Goal: Information Seeking & Learning: Learn about a topic

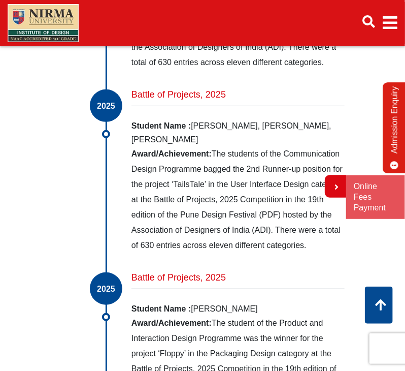
scroll to position [2068, 0]
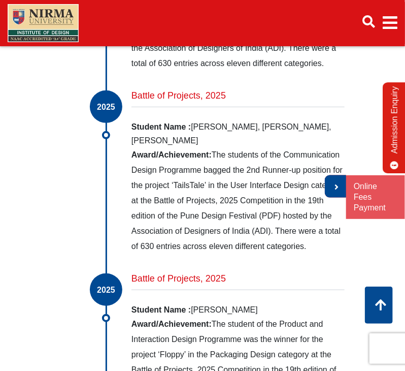
click at [341, 191] on link at bounding box center [335, 186] width 21 height 22
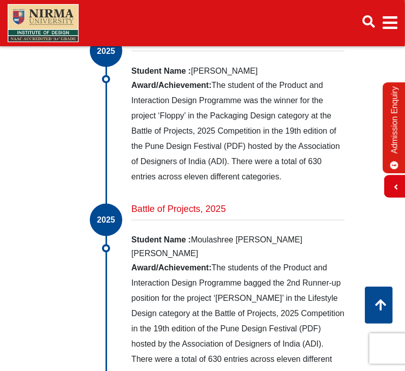
scroll to position [2305, 0]
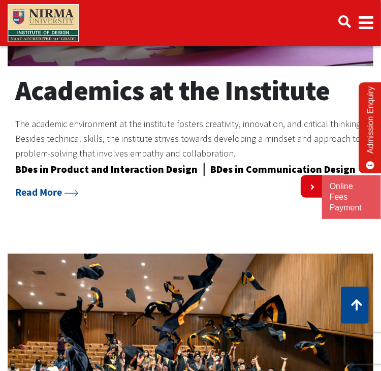
scroll to position [724, 0]
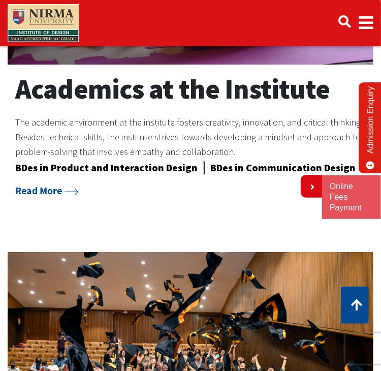
click at [226, 144] on p "The academic environment at the institute fosters creativity, innovation, and c…" at bounding box center [190, 137] width 350 height 44
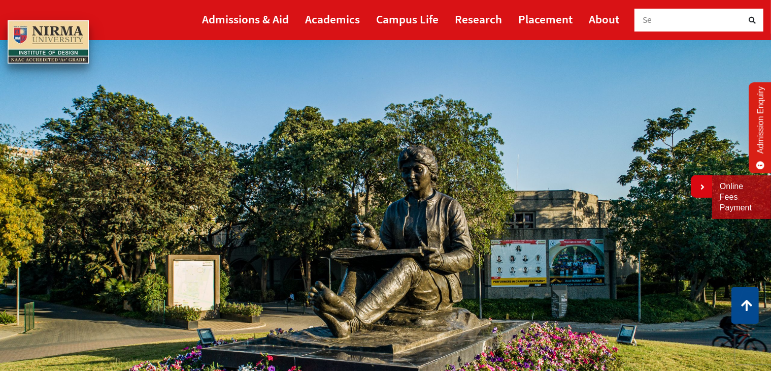
scroll to position [0, 0]
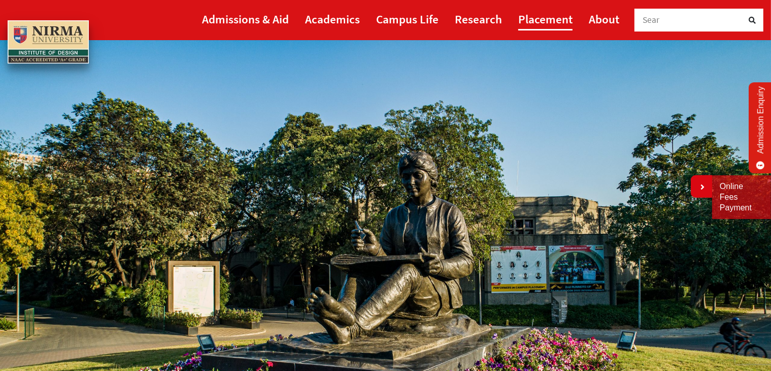
click at [380, 21] on link "Placement" at bounding box center [545, 19] width 54 height 23
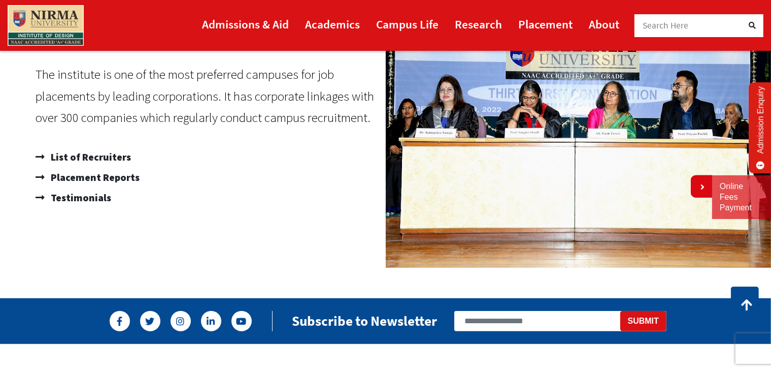
scroll to position [666, 0]
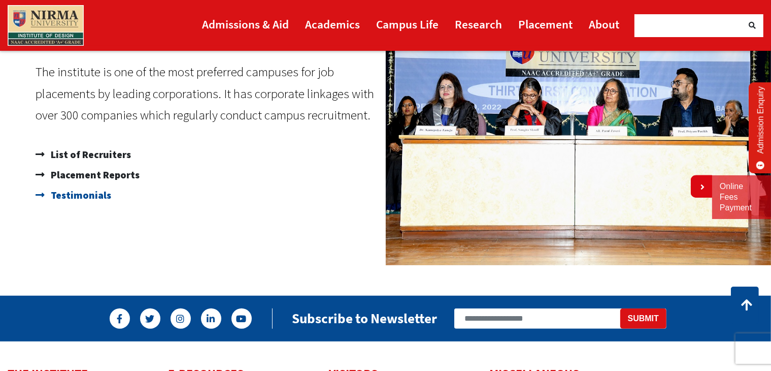
click at [95, 201] on span "Testimonials" at bounding box center [79, 195] width 63 height 20
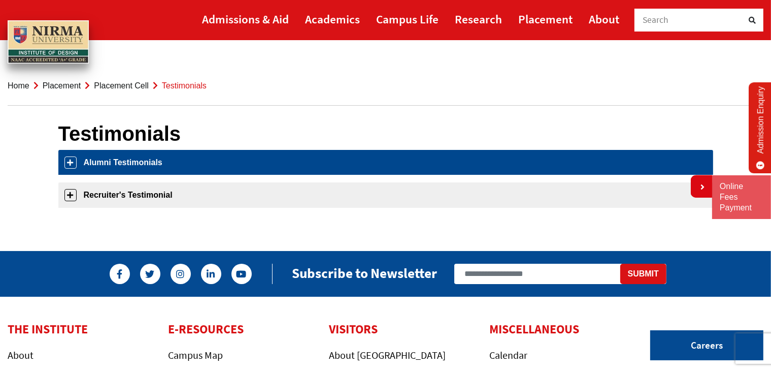
click at [142, 166] on link "Alumni Testimonials" at bounding box center [385, 162] width 655 height 25
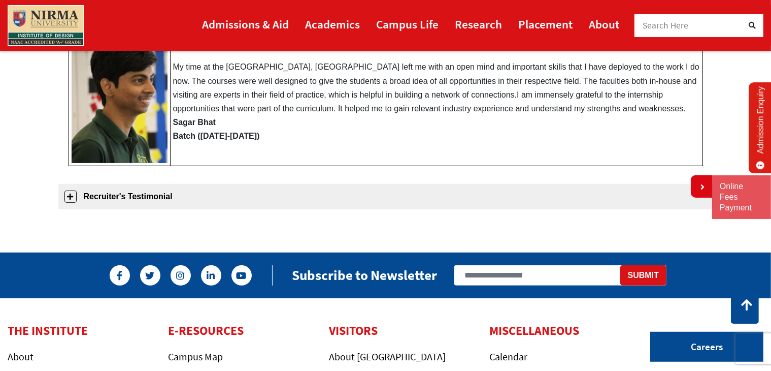
scroll to position [522, 0]
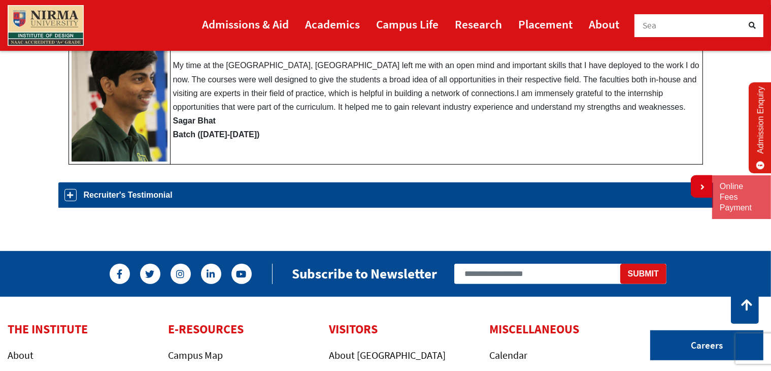
click at [147, 203] on link "Recruiter's Testimonial" at bounding box center [385, 194] width 655 height 25
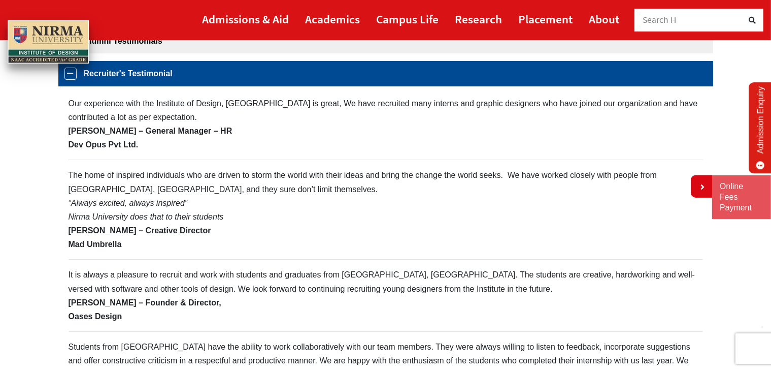
scroll to position [0, 0]
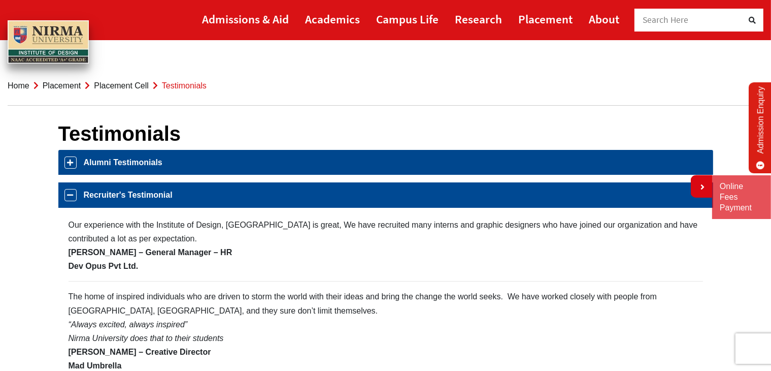
click at [173, 171] on link "Alumni Testimonials" at bounding box center [385, 162] width 655 height 25
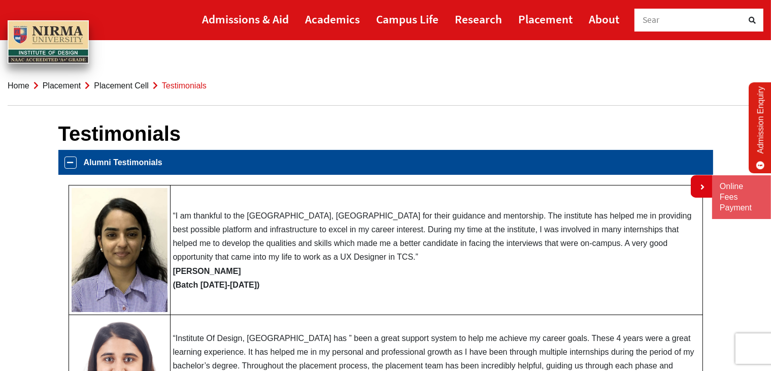
drag, startPoint x: 197, startPoint y: 231, endPoint x: 263, endPoint y: 279, distance: 81.8
click at [263, 279] on td "“I am thankful to the Institute of Design, Nirma University for their guidance …" at bounding box center [436, 249] width 533 height 129
click at [599, 22] on link "About" at bounding box center [604, 19] width 30 height 23
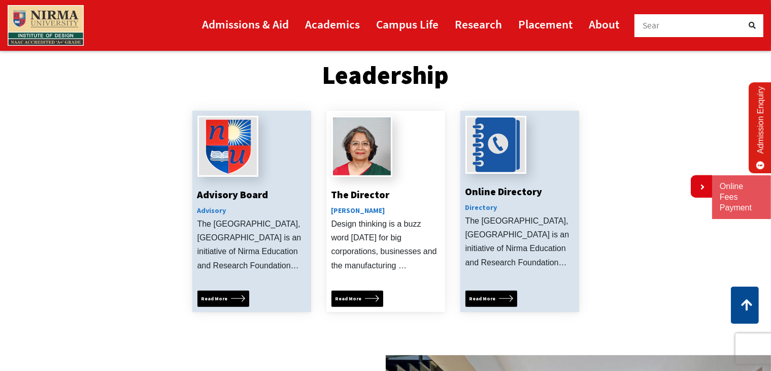
scroll to position [231, 0]
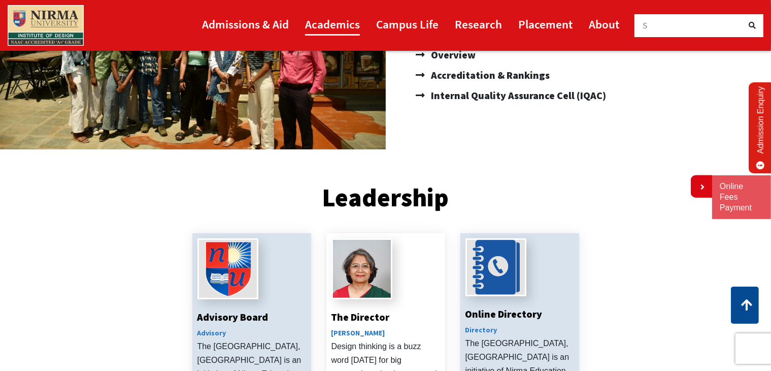
click at [339, 17] on link "Academics" at bounding box center [332, 24] width 55 height 23
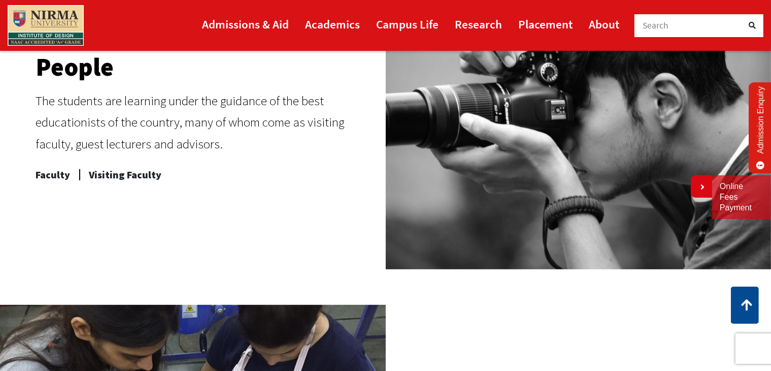
scroll to position [489, 0]
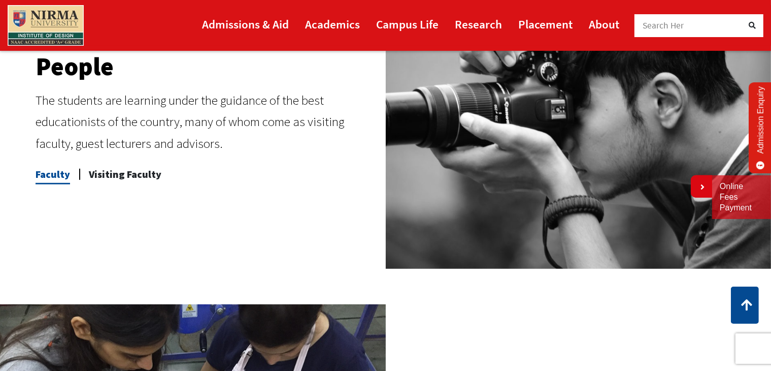
click at [51, 172] on span "Faculty" at bounding box center [53, 174] width 35 height 20
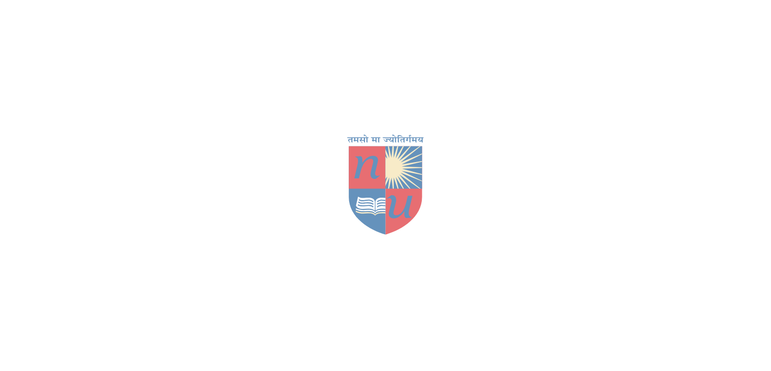
click at [387, 230] on img at bounding box center [386, 186] width 102 height 102
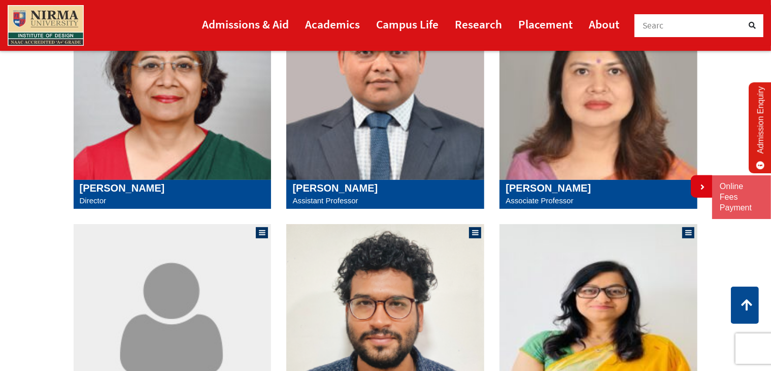
scroll to position [269, 0]
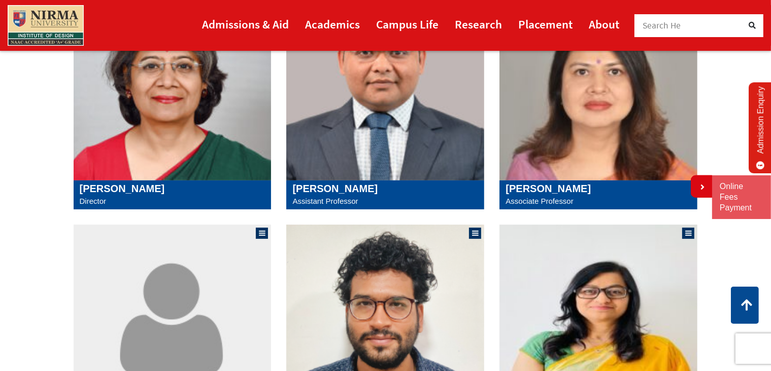
click at [192, 151] on img at bounding box center [173, 86] width 198 height 188
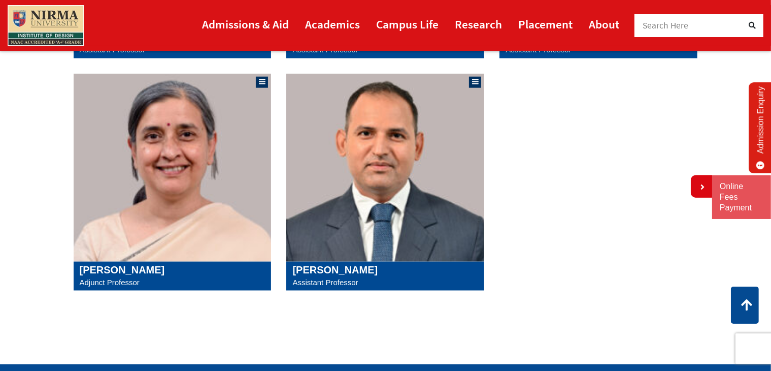
scroll to position [1117, 0]
click at [135, 214] on img at bounding box center [173, 168] width 198 height 188
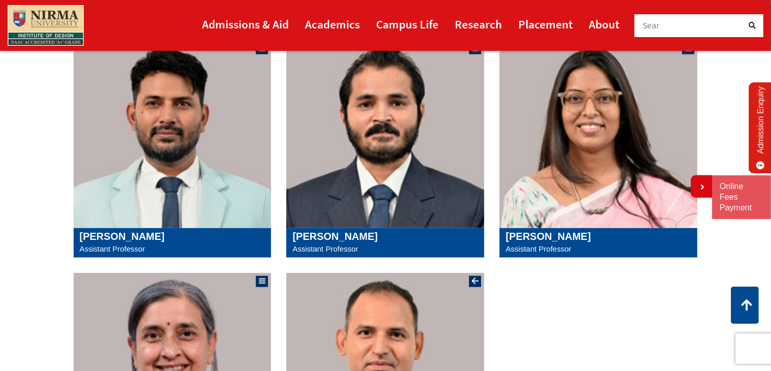
scroll to position [912, 0]
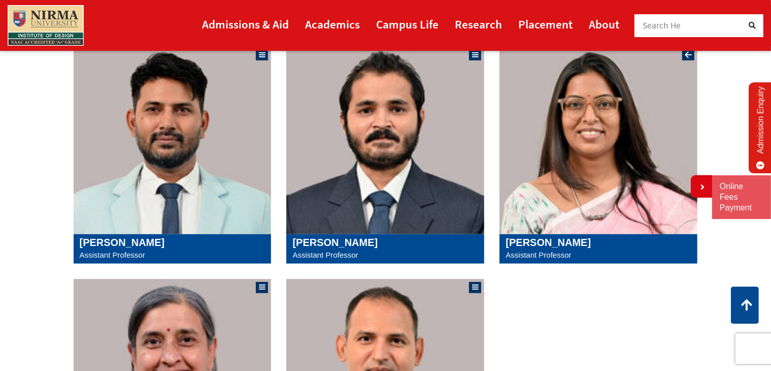
click at [595, 179] on img at bounding box center [599, 140] width 198 height 188
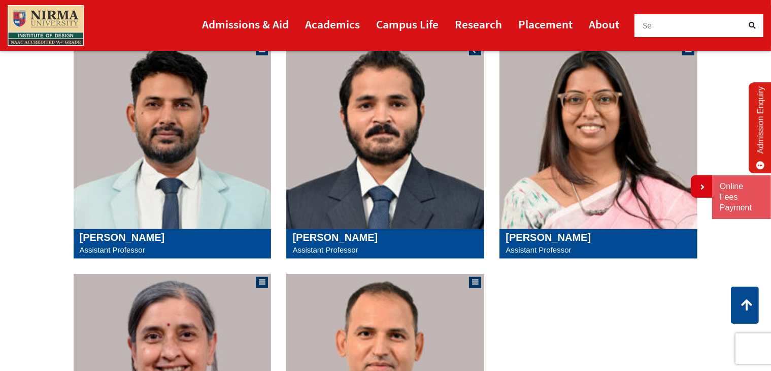
scroll to position [899, 0]
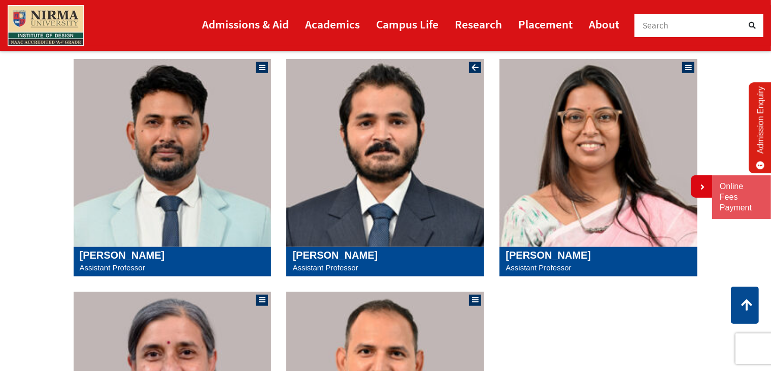
click at [370, 233] on img at bounding box center [385, 153] width 198 height 188
click at [177, 151] on img at bounding box center [173, 153] width 198 height 188
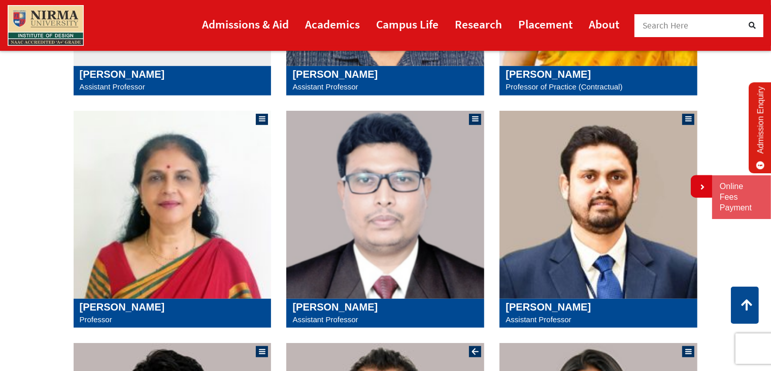
scroll to position [615, 0]
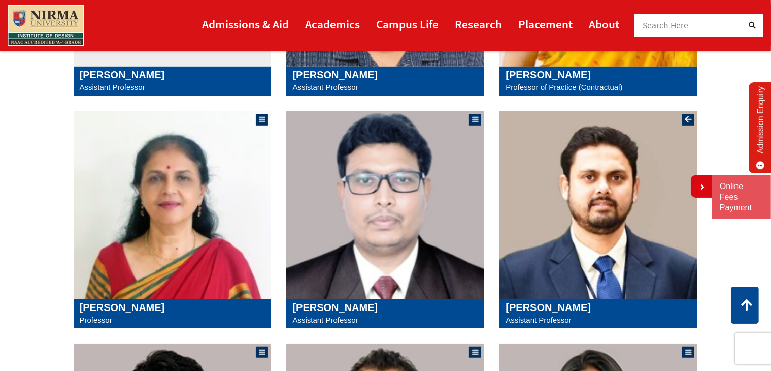
click at [574, 225] on img at bounding box center [599, 205] width 198 height 188
click at [325, 189] on img at bounding box center [385, 205] width 198 height 188
click at [244, 216] on img at bounding box center [173, 205] width 198 height 188
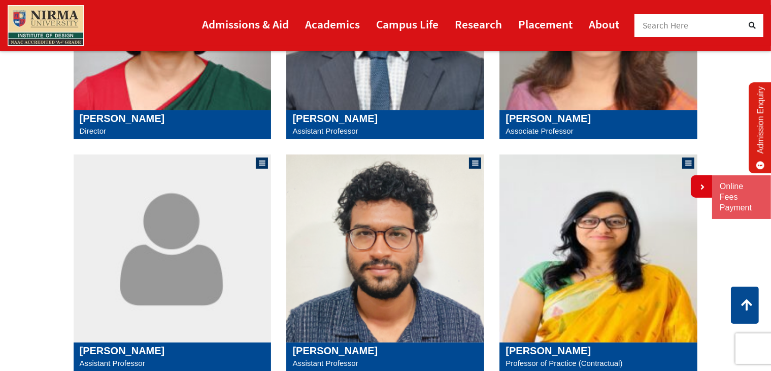
scroll to position [325, 0]
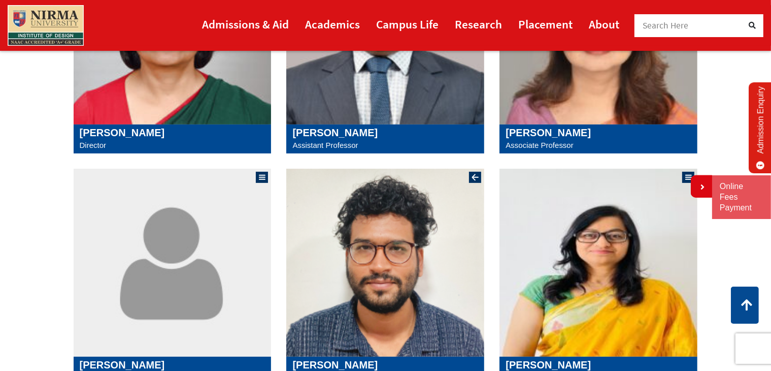
click at [443, 255] on img at bounding box center [385, 263] width 198 height 188
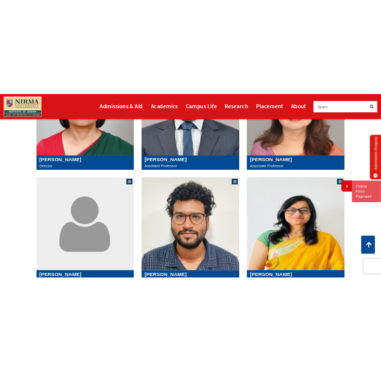
scroll to position [173, 0]
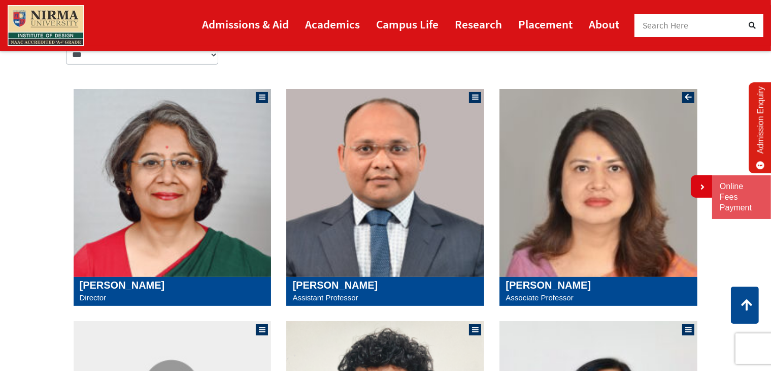
click at [555, 178] on img at bounding box center [599, 183] width 198 height 188
click at [337, 157] on img at bounding box center [385, 183] width 198 height 188
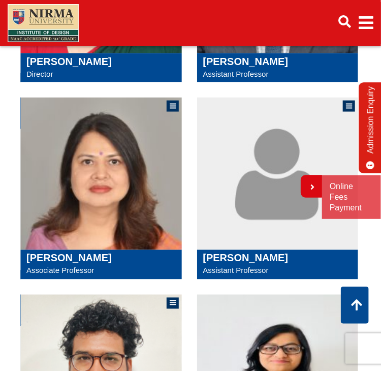
scroll to position [308, 0]
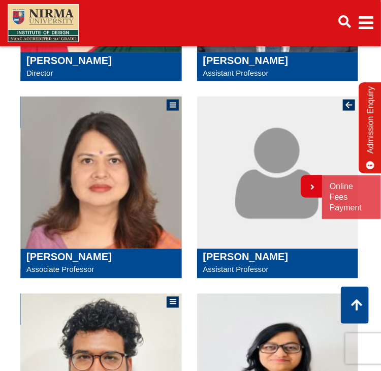
click at [233, 191] on img at bounding box center [277, 172] width 161 height 152
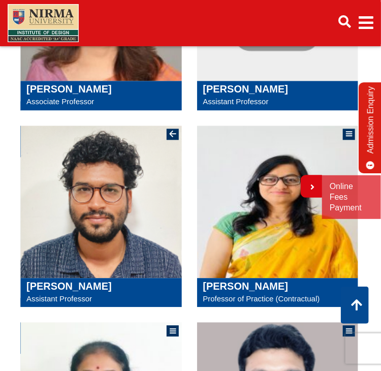
scroll to position [475, 0]
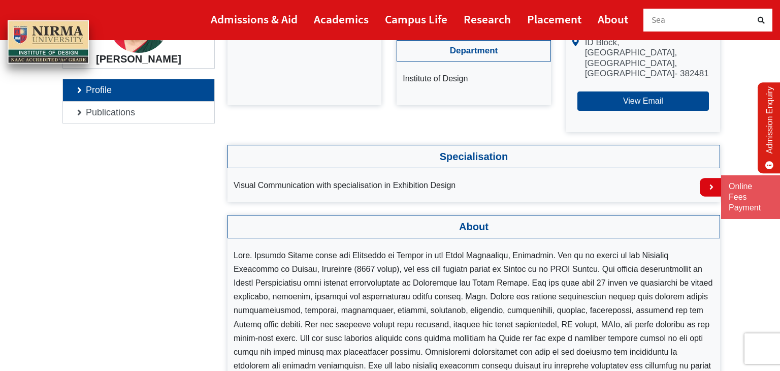
scroll to position [149, 0]
drag, startPoint x: 451, startPoint y: 185, endPoint x: 319, endPoint y: 160, distance: 133.9
click at [319, 160] on div "Specialisation Visual Communication with specialisation in Exhibition Design" at bounding box center [473, 173] width 493 height 57
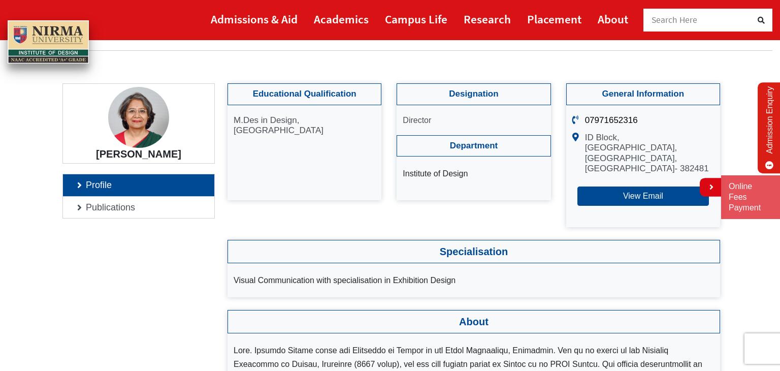
scroll to position [0, 0]
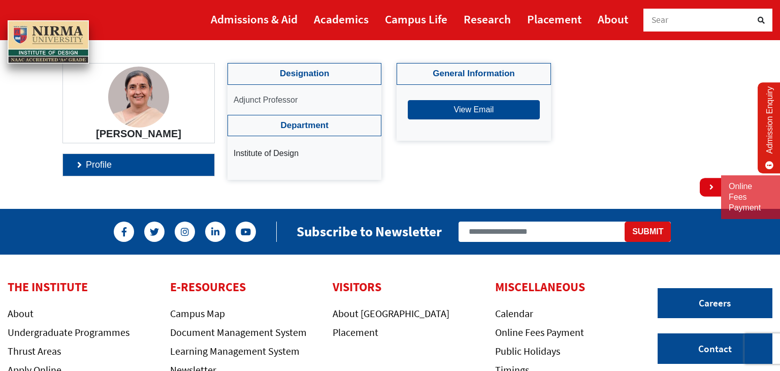
scroll to position [77, 0]
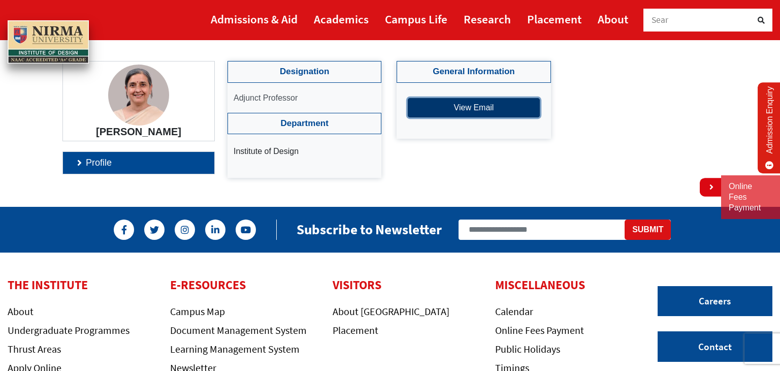
click at [500, 109] on button "View Email" at bounding box center [474, 107] width 132 height 19
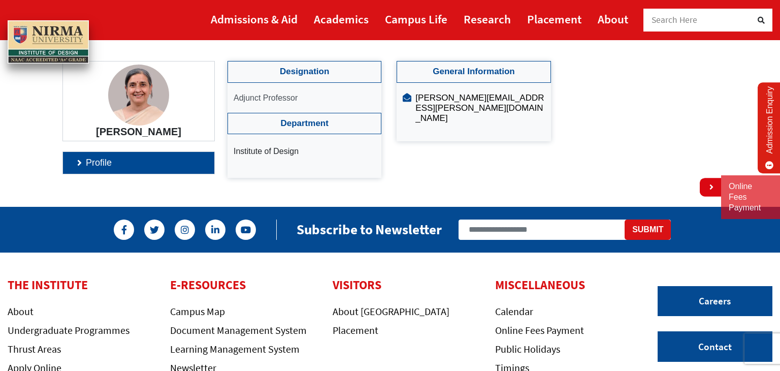
click at [92, 172] on link "Profile" at bounding box center [138, 163] width 151 height 22
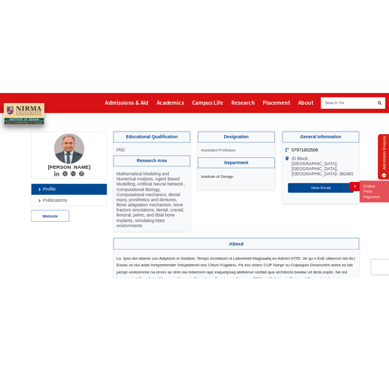
scroll to position [62, 0]
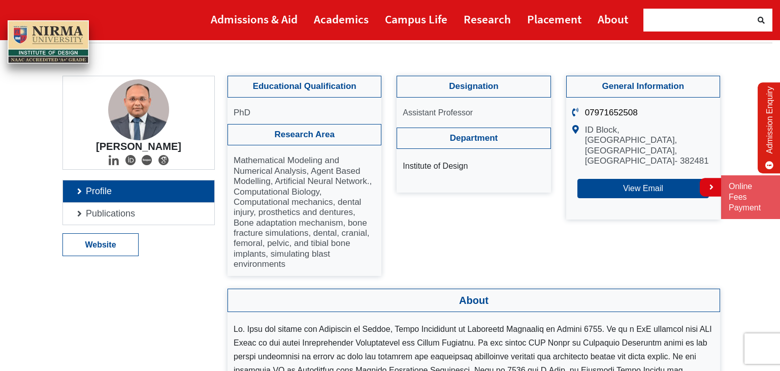
click at [465, 219] on div "Designation Assistant Professor Department Institute of Design" at bounding box center [473, 176] width 169 height 200
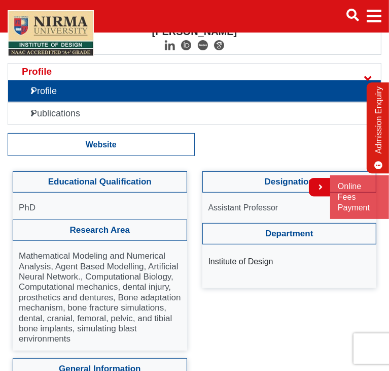
scroll to position [0, 0]
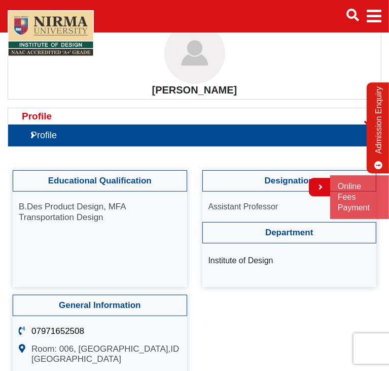
scroll to position [105, 0]
